Goal: Transaction & Acquisition: Purchase product/service

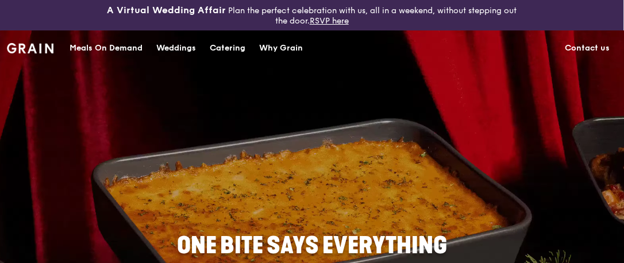
click at [123, 46] on div "Meals On Demand" at bounding box center [105, 48] width 73 height 34
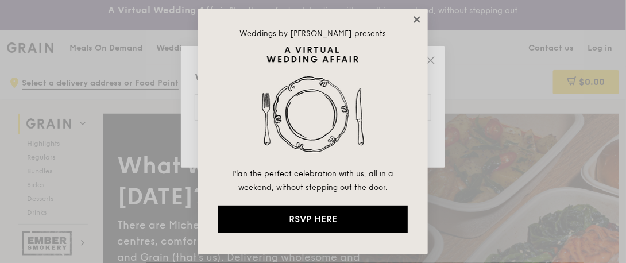
click at [417, 20] on icon at bounding box center [416, 19] width 6 height 6
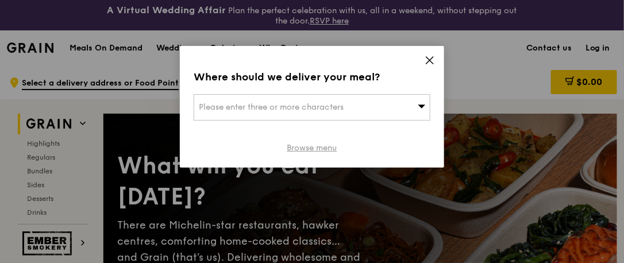
click at [324, 152] on link "Browse menu" at bounding box center [312, 147] width 50 height 11
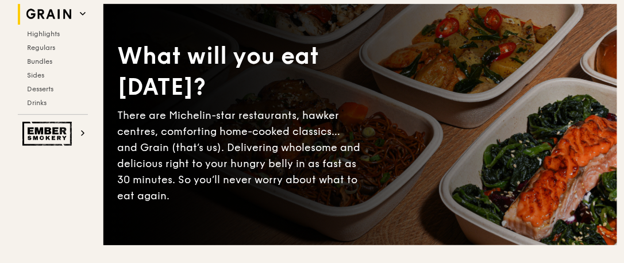
scroll to position [115, 0]
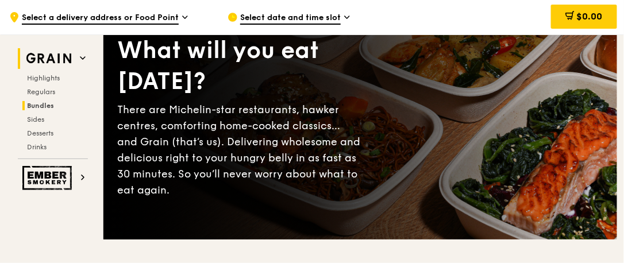
drag, startPoint x: 41, startPoint y: 104, endPoint x: 67, endPoint y: 102, distance: 25.3
click at [42, 104] on span "Bundles" at bounding box center [40, 106] width 27 height 8
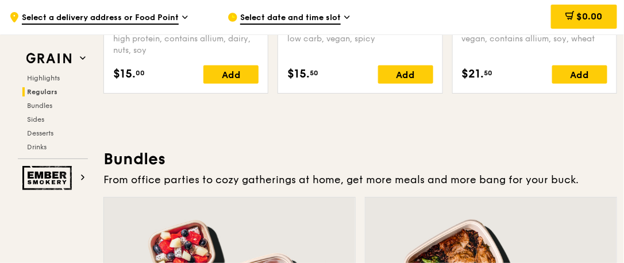
scroll to position [1674, 0]
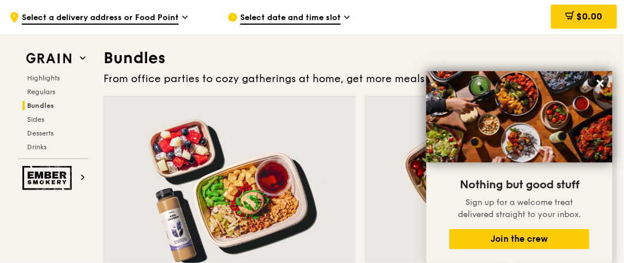
click at [386, 208] on div at bounding box center [490, 188] width 251 height 185
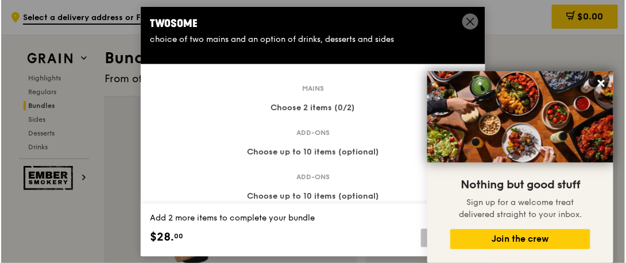
scroll to position [1674, 0]
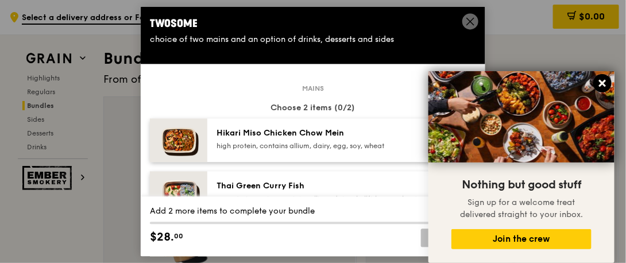
click at [602, 83] on icon at bounding box center [602, 83] width 7 height 7
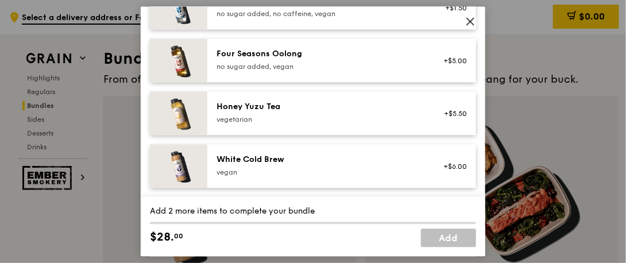
scroll to position [1378, 0]
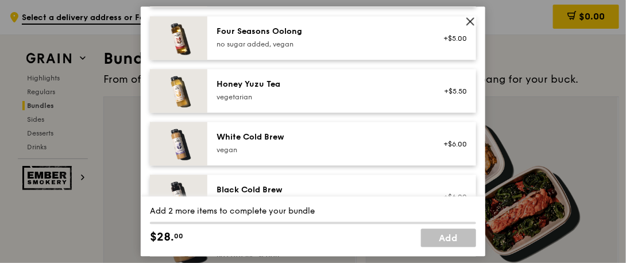
click at [471, 21] on icon at bounding box center [470, 21] width 7 height 7
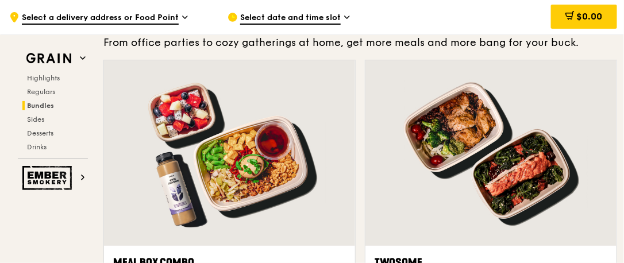
scroll to position [1731, 0]
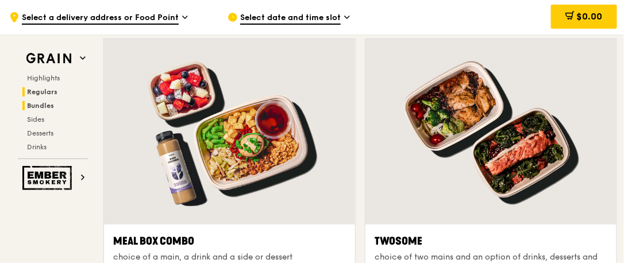
click at [49, 88] on span "Regulars" at bounding box center [42, 92] width 30 height 8
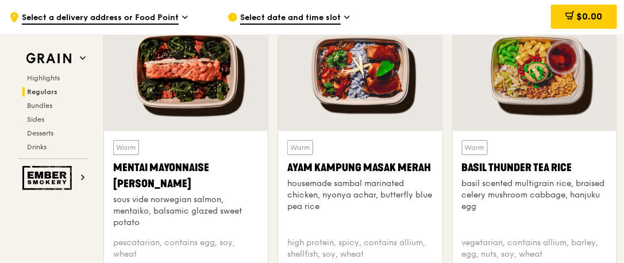
scroll to position [1057, 0]
